Goal: Obtain resource: Download file/media

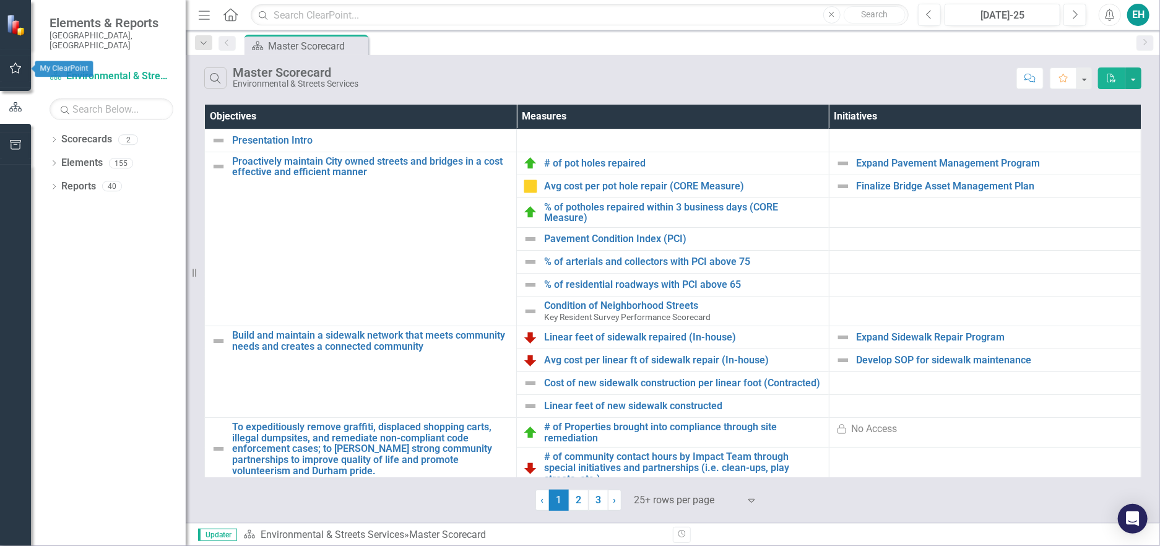
click at [13, 64] on icon "button" at bounding box center [15, 68] width 13 height 10
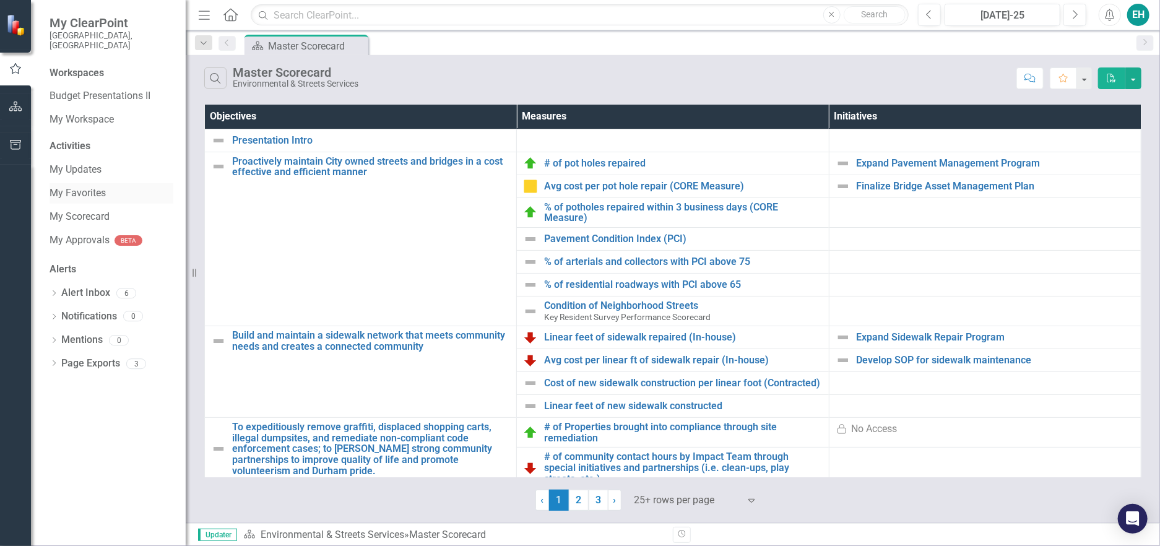
click at [72, 186] on link "My Favorites" at bounding box center [112, 193] width 124 height 14
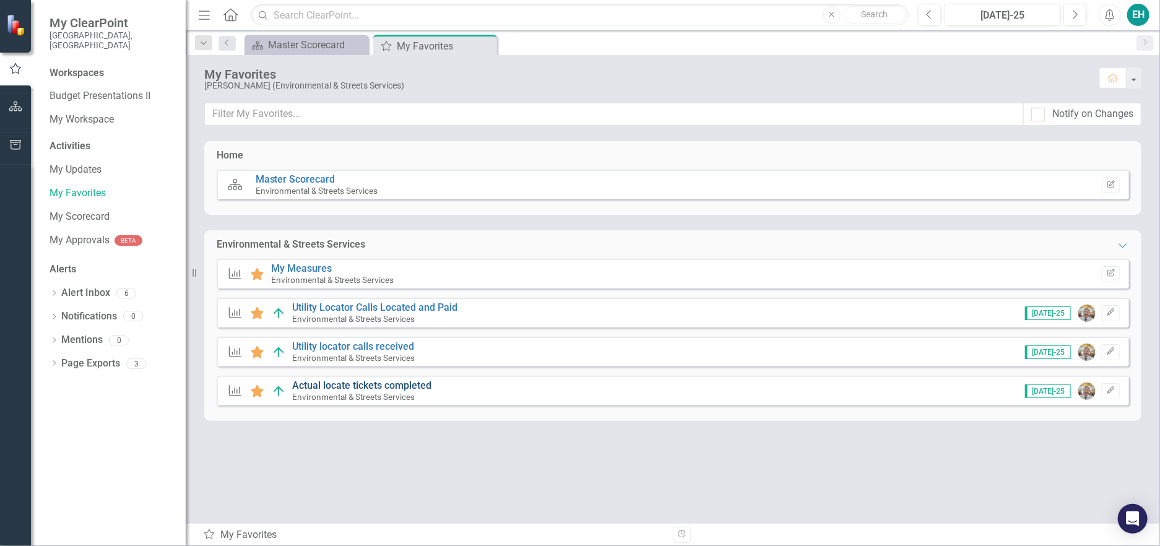
click at [333, 388] on link "Actual locate tickets completed" at bounding box center [361, 386] width 139 height 12
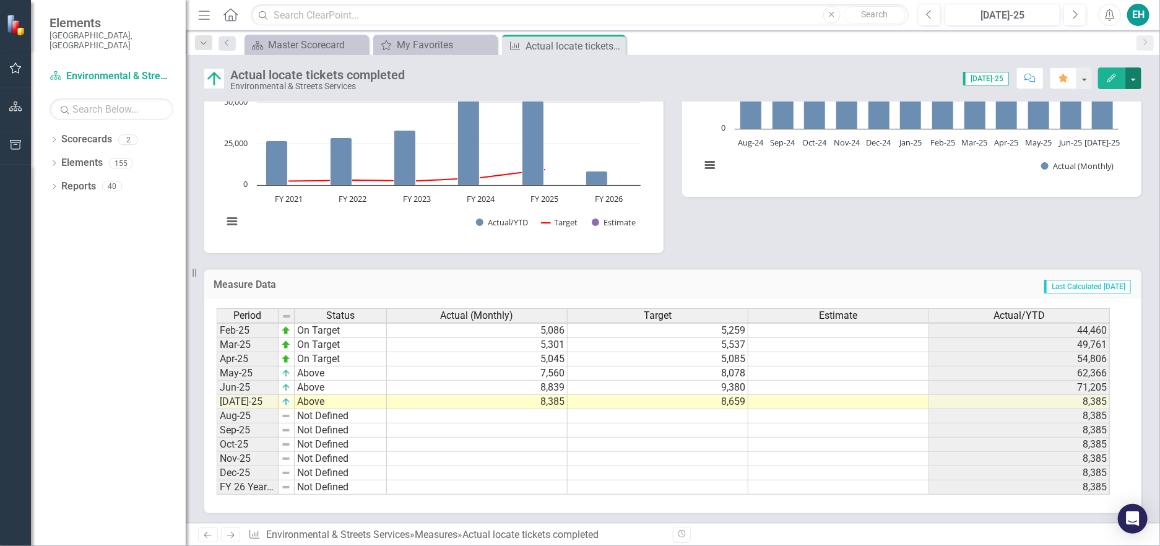
click at [1137, 75] on button "button" at bounding box center [1134, 78] width 16 height 22
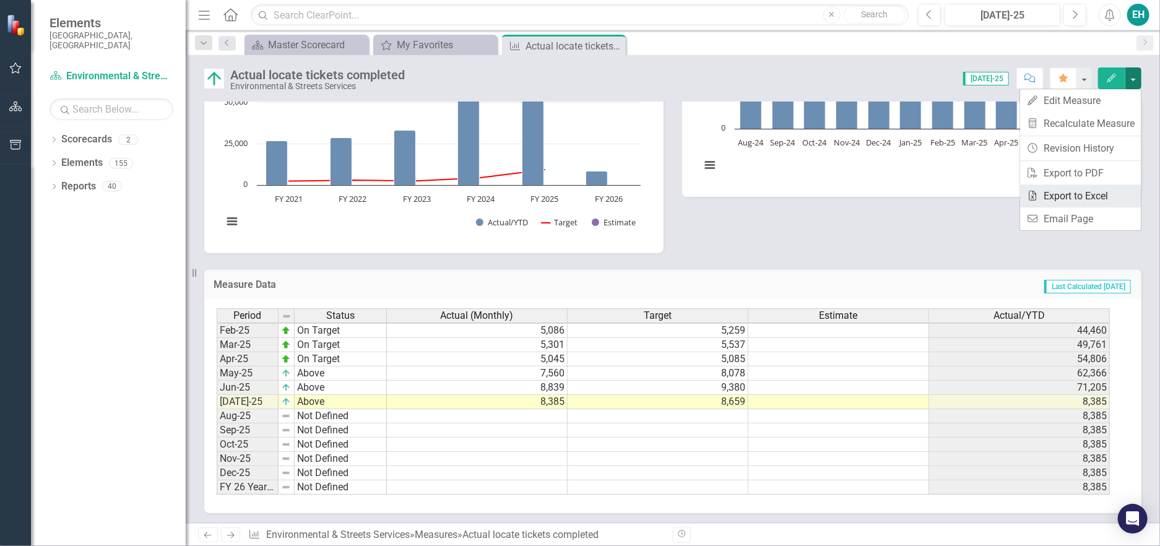
click at [1100, 193] on link "Excel Export to Excel" at bounding box center [1080, 195] width 121 height 23
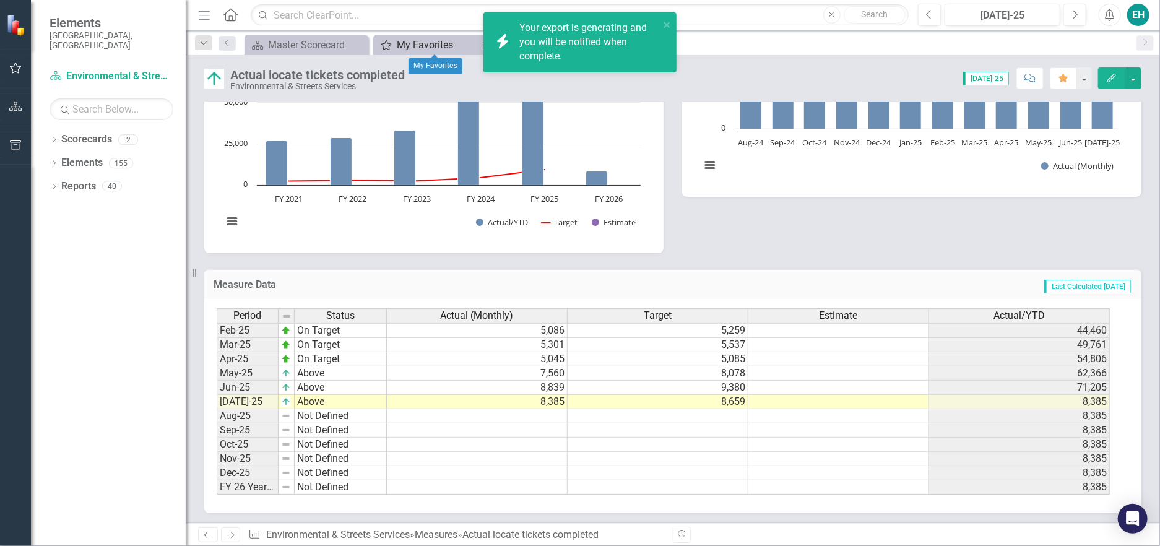
click at [432, 46] on div "My Favorites" at bounding box center [438, 44] width 82 height 15
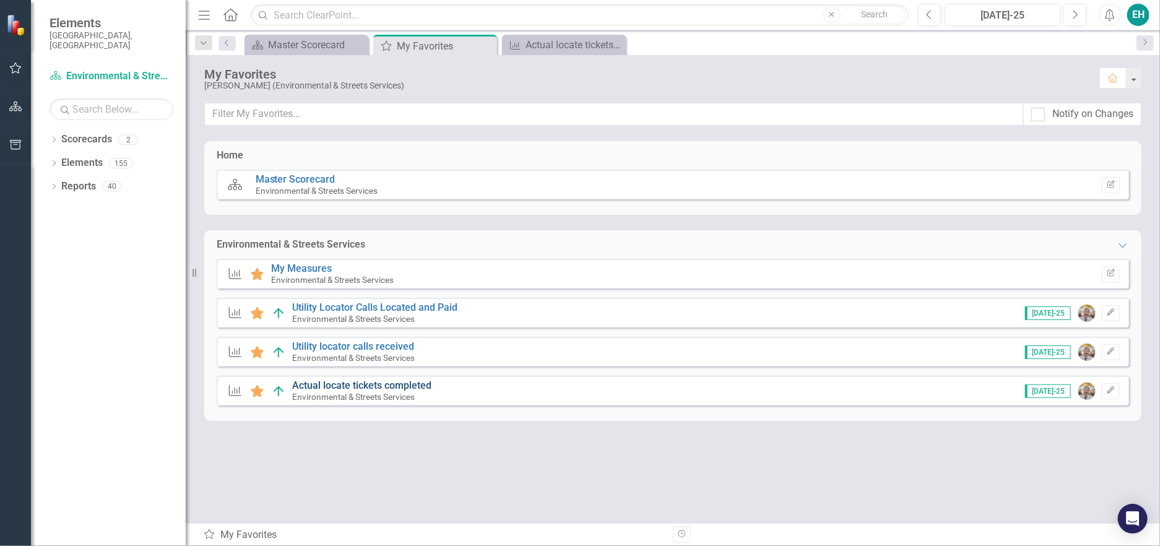
click at [395, 383] on link "Actual locate tickets completed" at bounding box center [361, 386] width 139 height 12
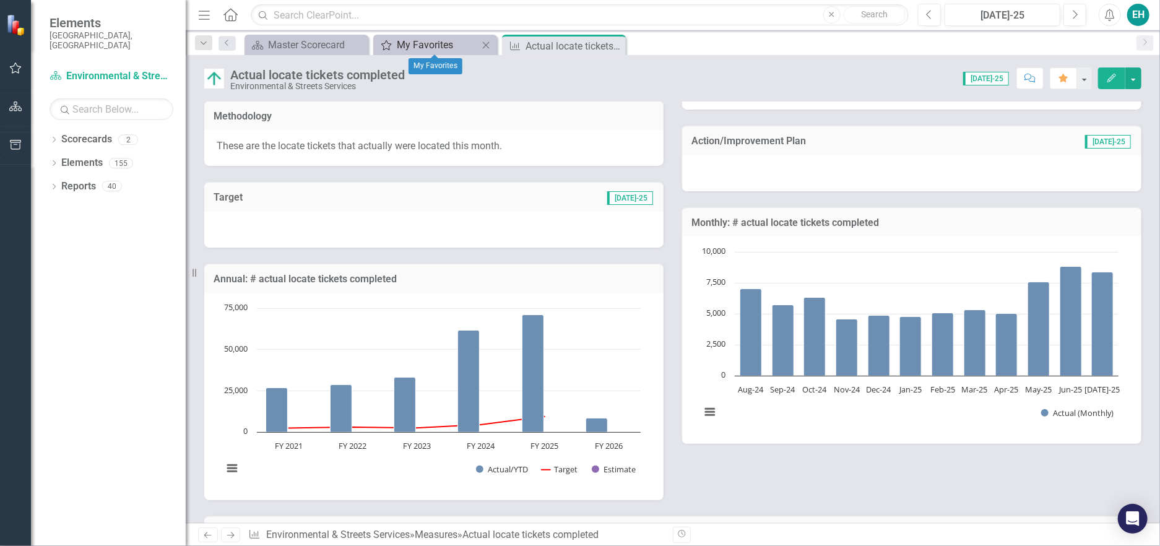
click at [425, 43] on div "My Favorites" at bounding box center [438, 44] width 82 height 15
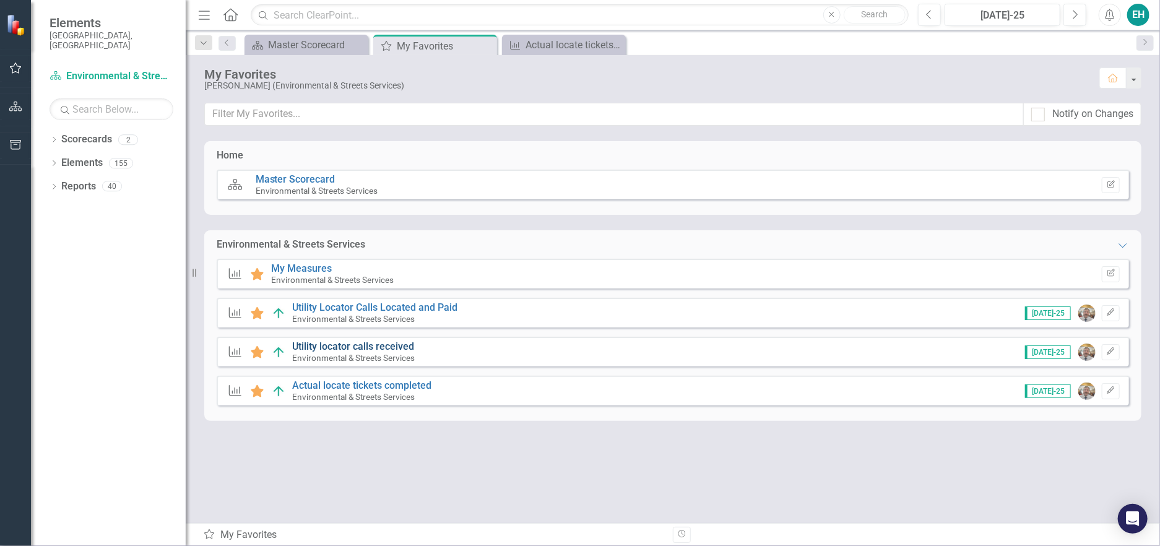
click at [370, 347] on link "Utility locator calls received" at bounding box center [353, 347] width 122 height 12
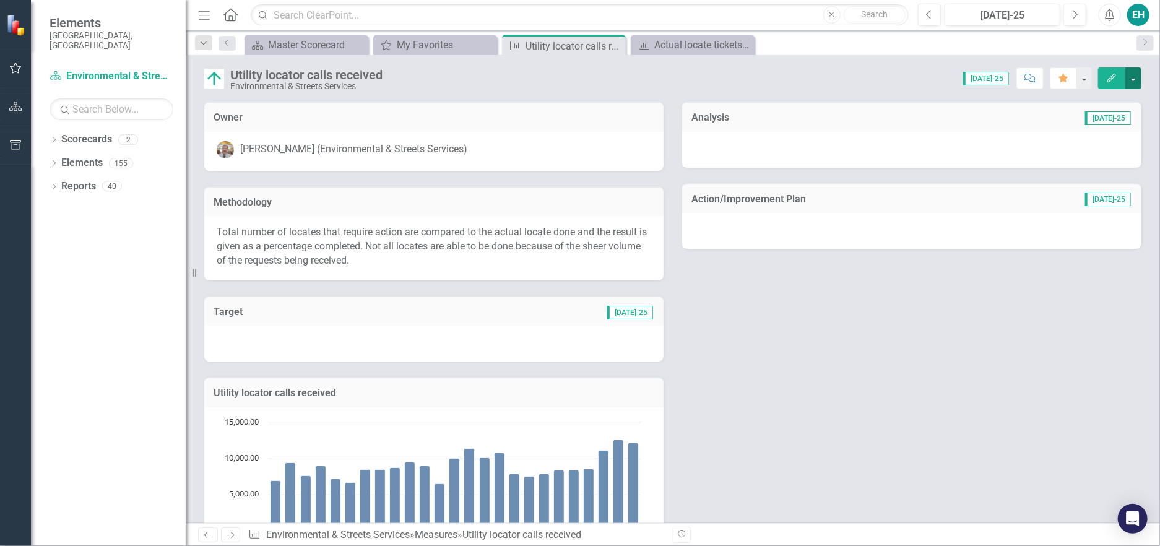
click at [1133, 76] on button "button" at bounding box center [1134, 78] width 16 height 22
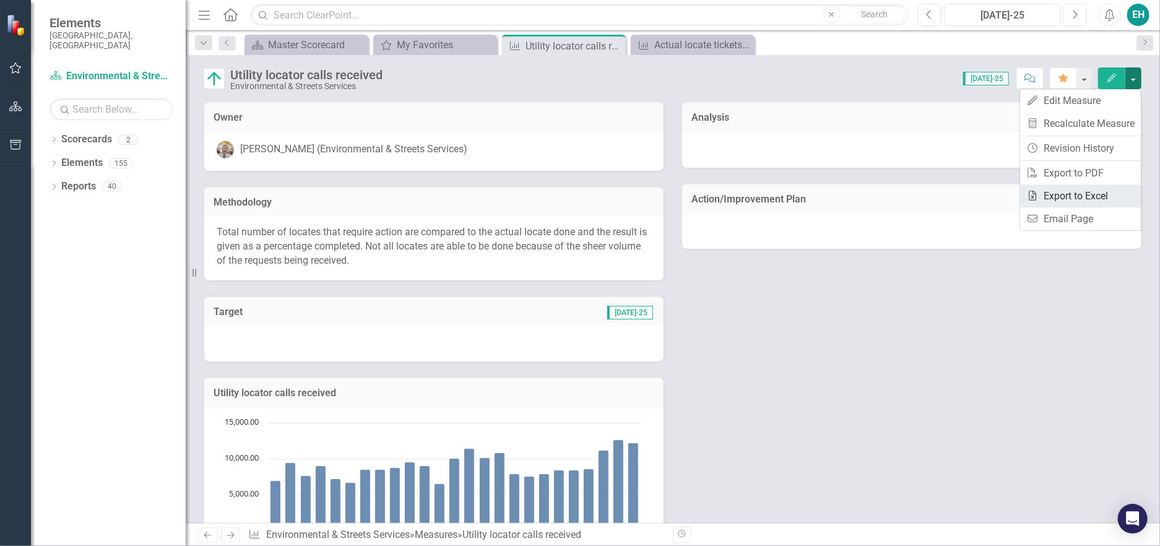
click at [1091, 194] on link "Excel Export to Excel" at bounding box center [1080, 195] width 121 height 23
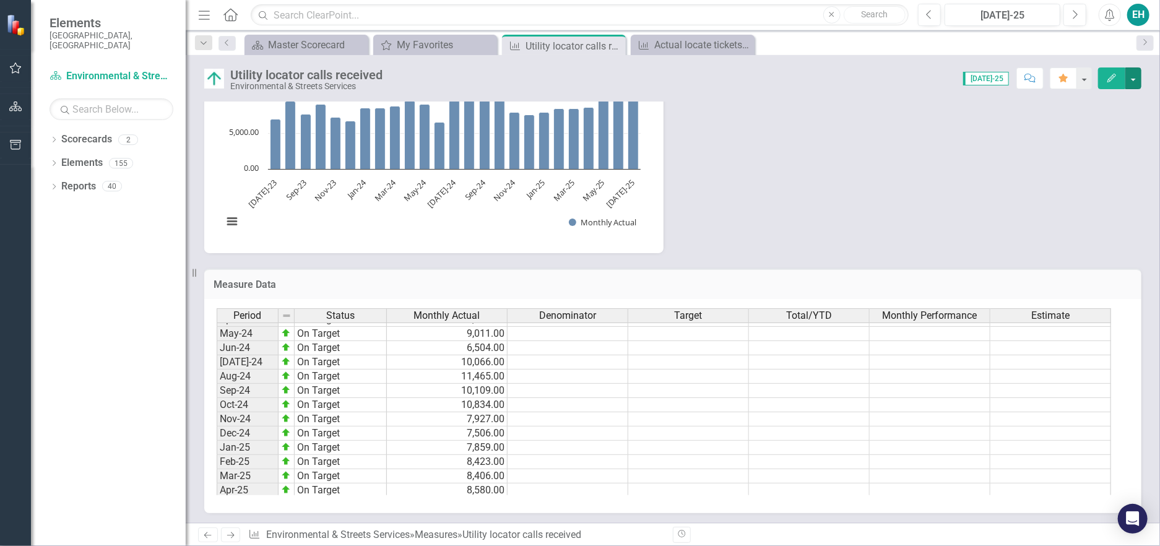
scroll to position [627, 0]
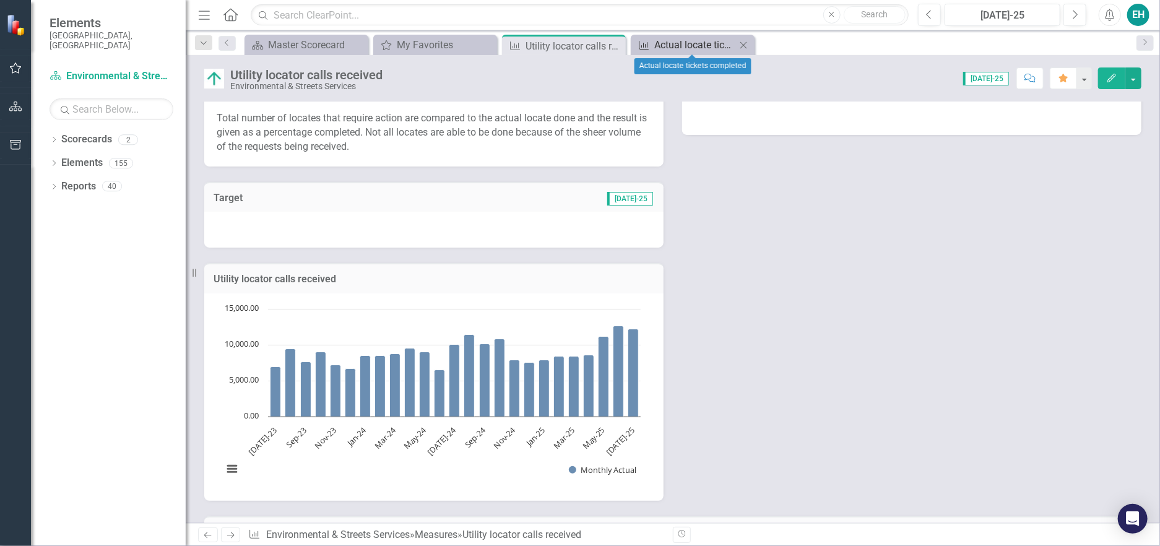
click at [689, 45] on div "Actual locate tickets completed" at bounding box center [695, 44] width 82 height 15
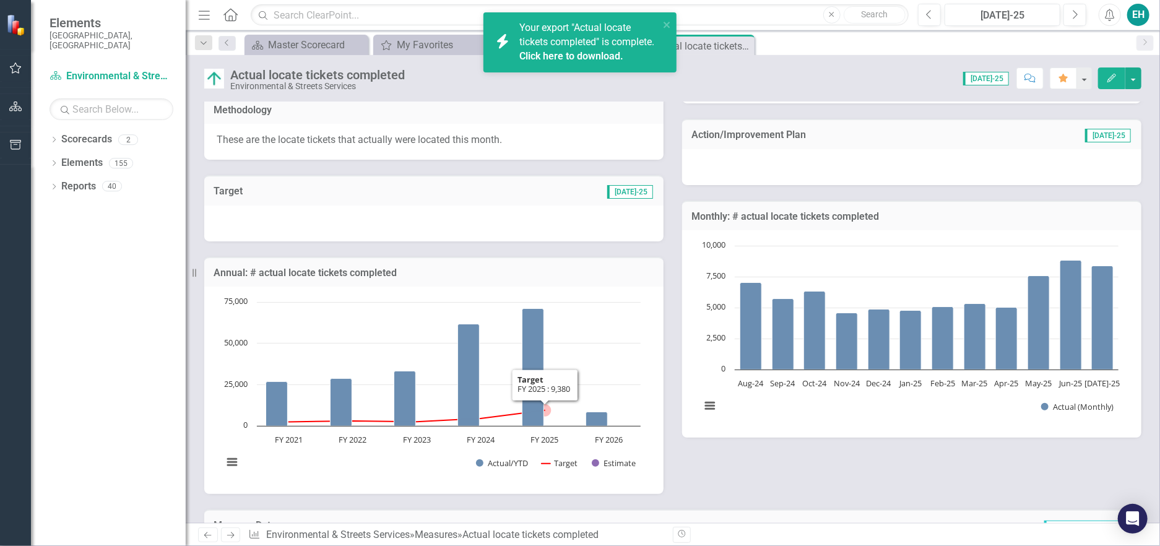
scroll to position [124, 0]
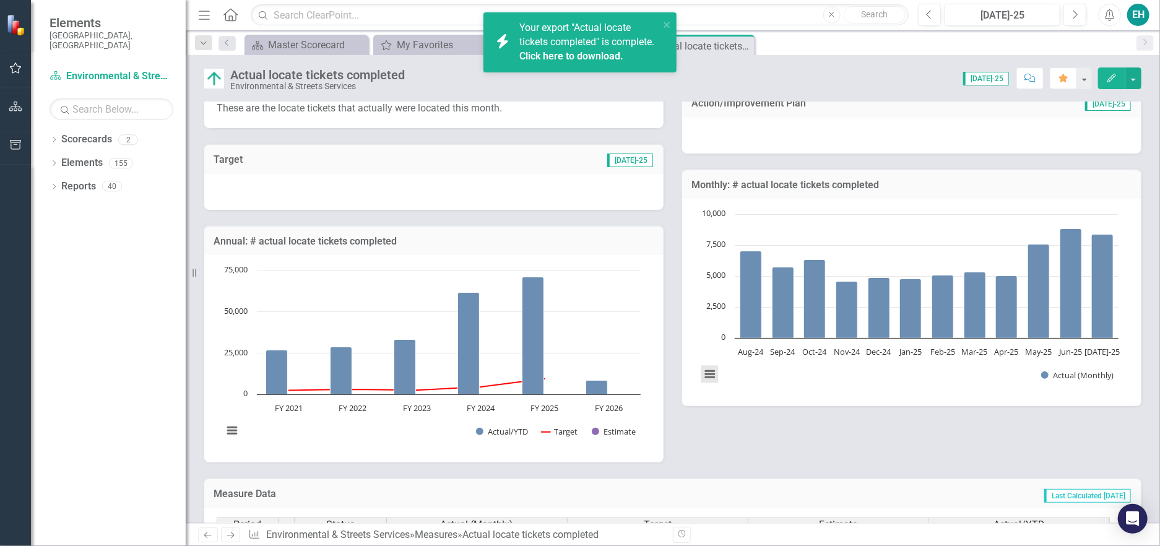
click at [704, 372] on button "View chart menu, Chart" at bounding box center [709, 374] width 17 height 17
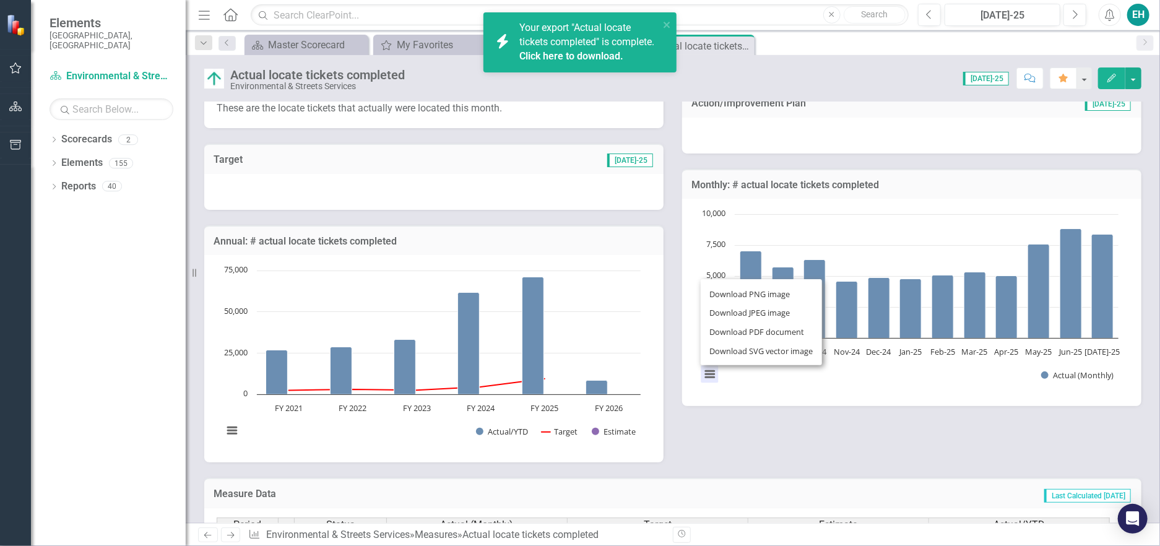
click at [704, 372] on div "Download PNG image Download JPEG image Download PDF document Download SVG vecto…" at bounding box center [761, 322] width 156 height 121
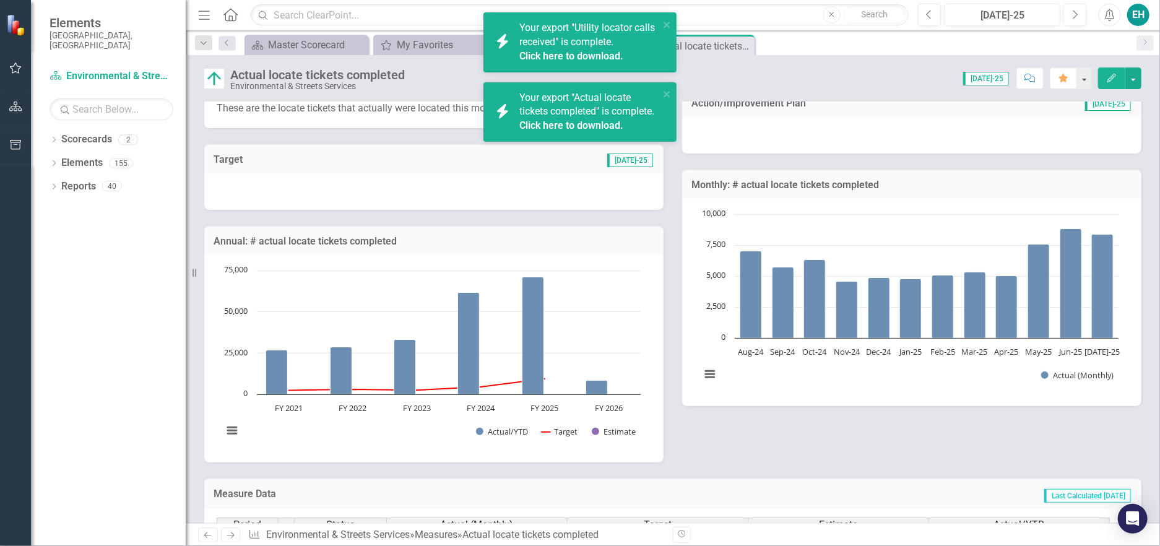
click at [588, 131] on link "Click here to download." at bounding box center [571, 125] width 104 height 12
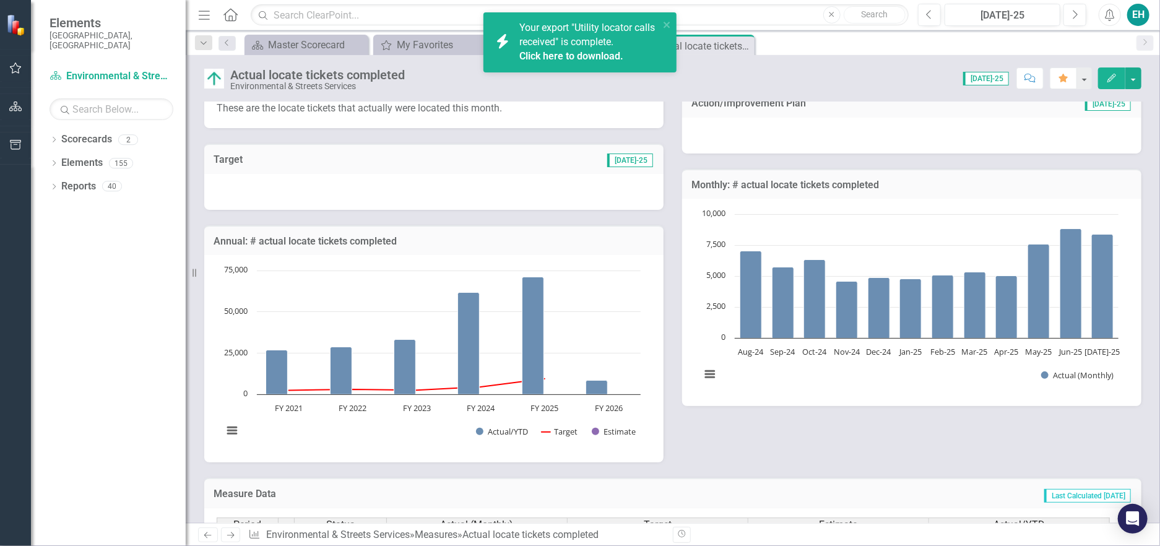
click at [562, 52] on link "Click here to download." at bounding box center [571, 56] width 104 height 12
